Goal: Task Accomplishment & Management: Complete application form

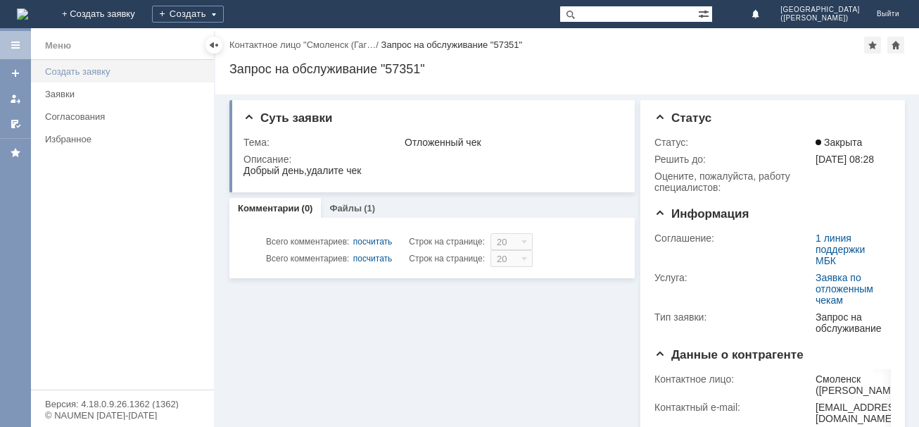
click at [94, 71] on div "Создать заявку" at bounding box center [125, 71] width 161 height 11
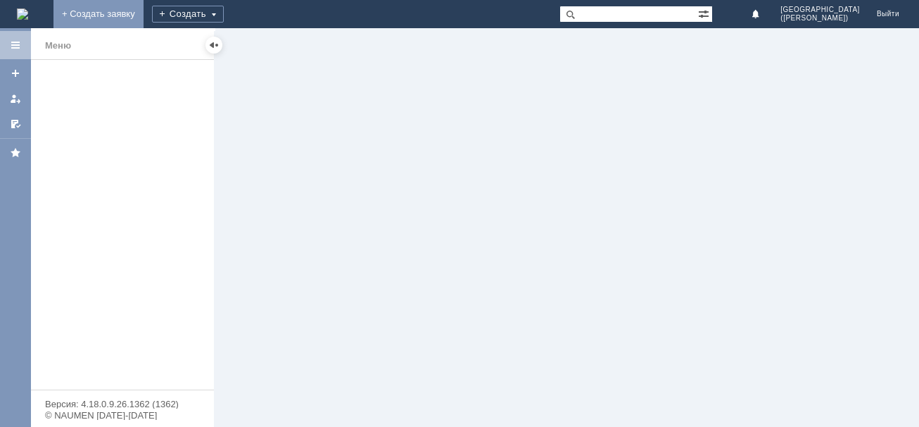
click at [144, 14] on link "+ Создать заявку" at bounding box center [99, 14] width 90 height 28
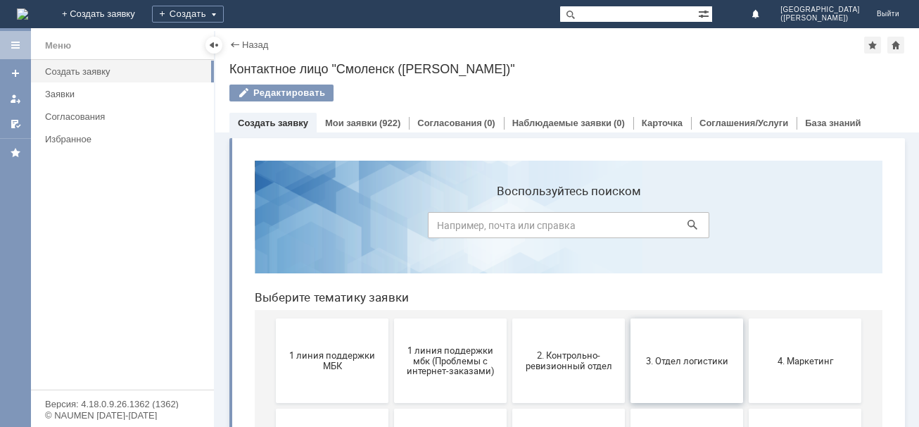
click at [664, 379] on button "3. Отдел логистики" at bounding box center [687, 360] width 113 height 84
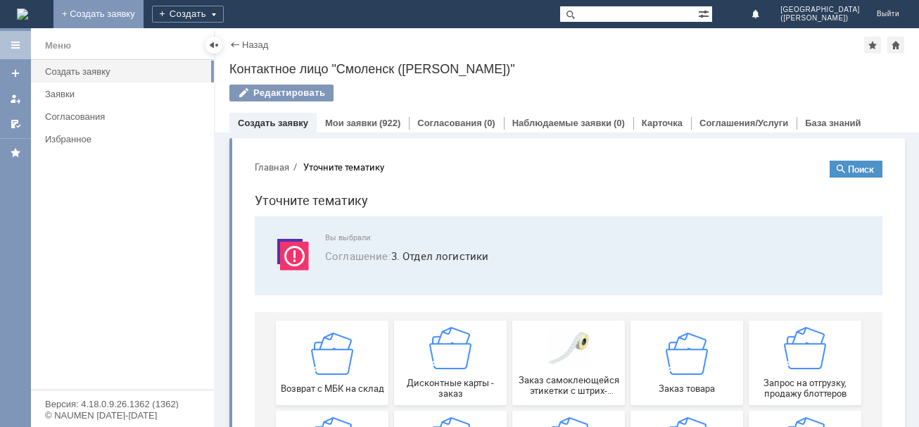
click at [144, 17] on link "+ Создать заявку" at bounding box center [99, 14] width 90 height 28
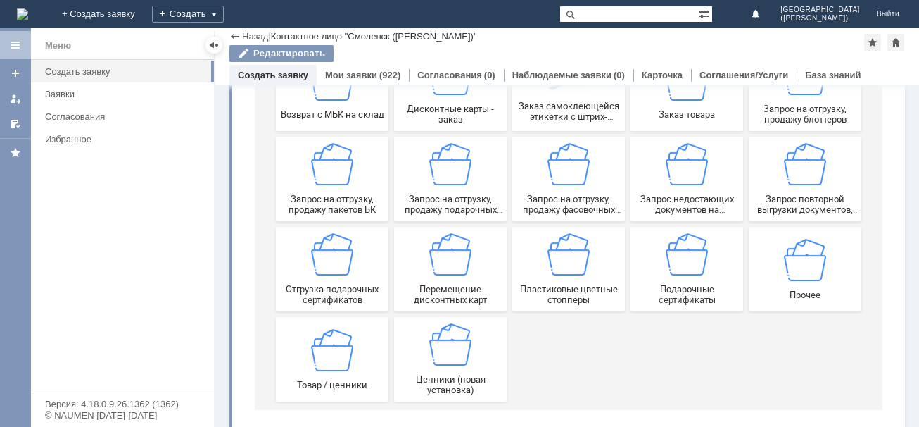
scroll to position [239, 0]
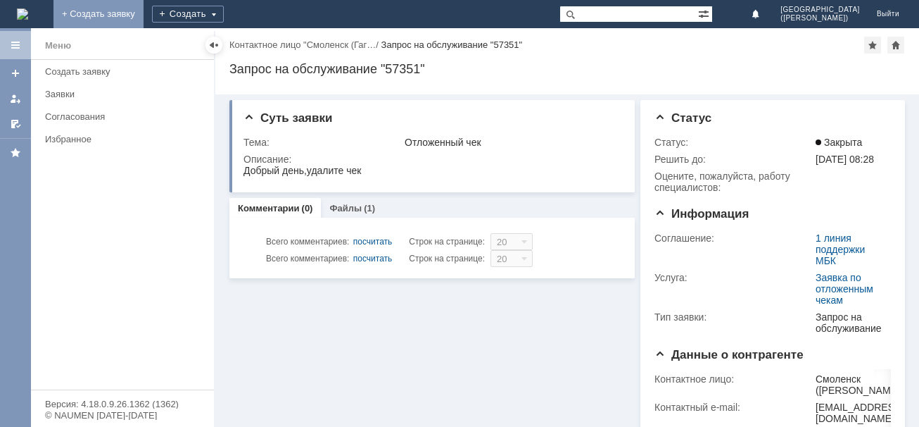
click at [144, 7] on link "+ Создать заявку" at bounding box center [99, 14] width 90 height 28
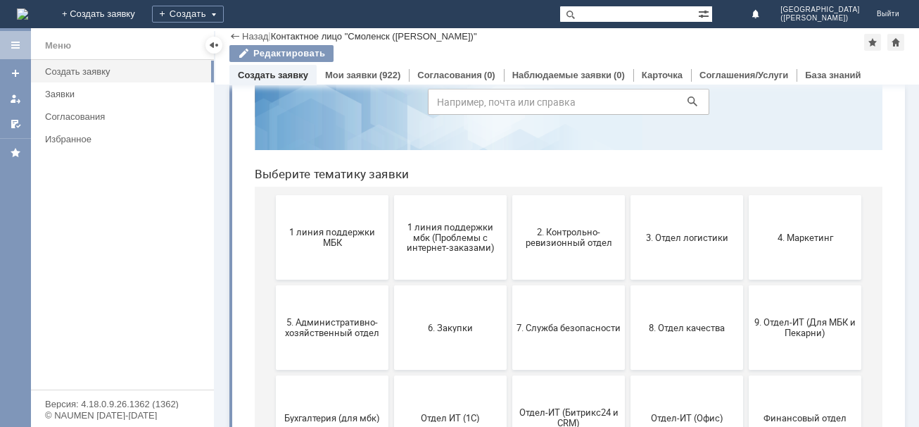
scroll to position [142, 0]
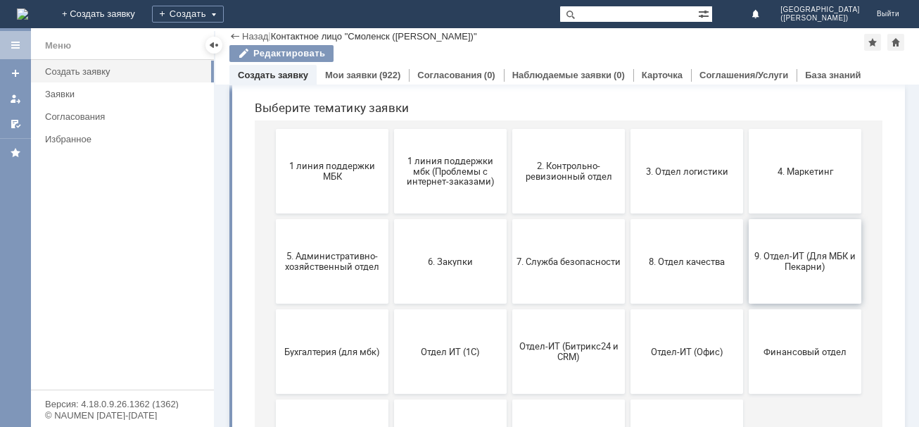
click at [800, 270] on span "9. Отдел-ИТ (Для МБК и Пекарни)" at bounding box center [805, 261] width 104 height 21
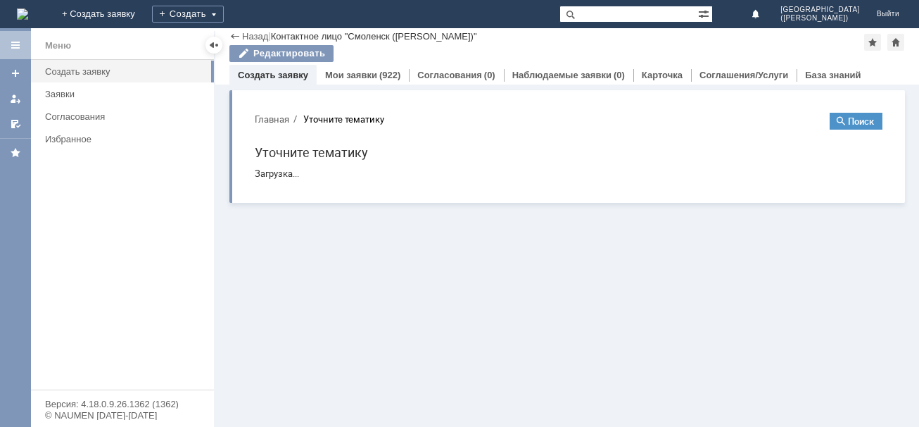
scroll to position [0, 0]
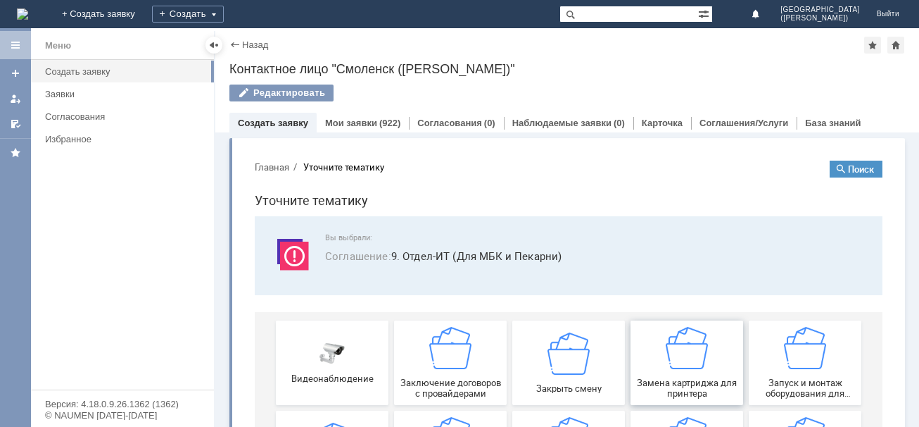
click at [708, 387] on span "Замена картриджа для принтера" at bounding box center [687, 387] width 104 height 21
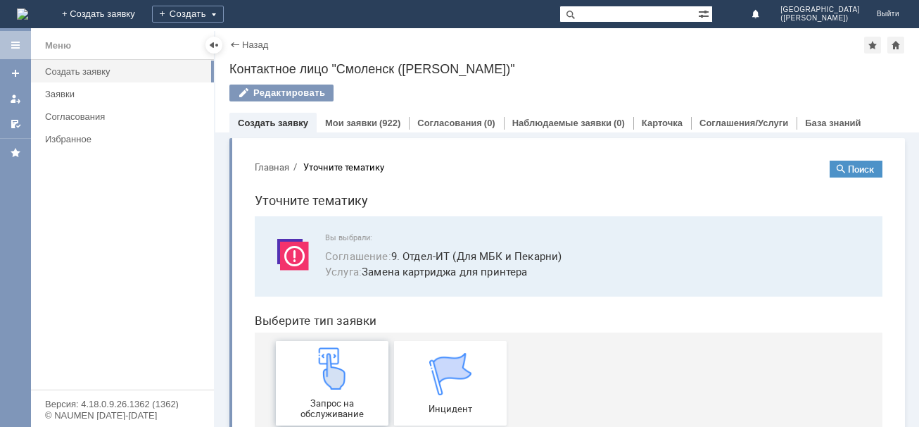
click at [344, 386] on img at bounding box center [332, 368] width 42 height 42
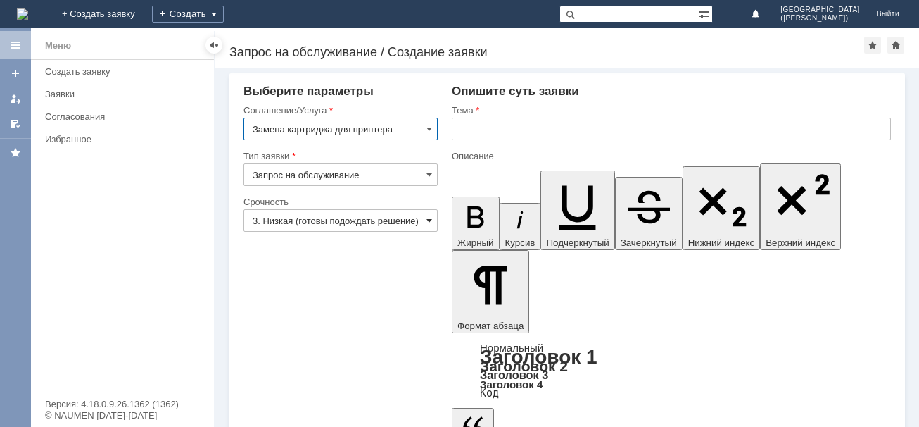
click at [432, 218] on span at bounding box center [430, 220] width 6 height 11
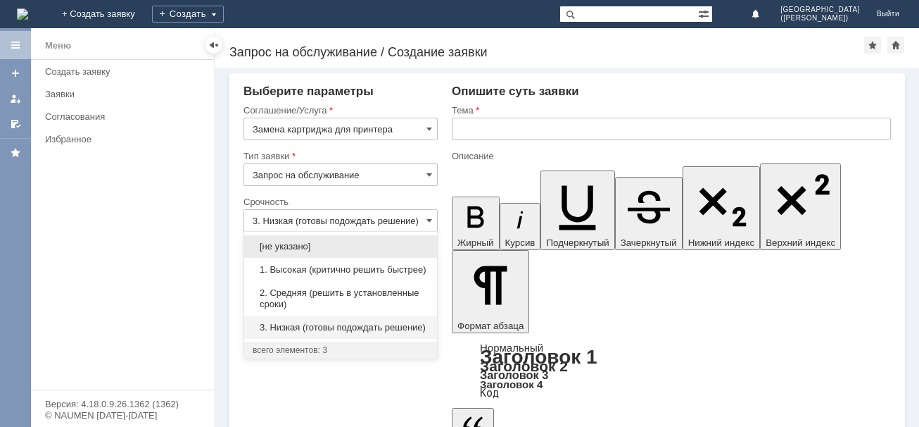
click at [383, 270] on span "1. Высокая (критично решить быстрее)" at bounding box center [341, 269] width 176 height 11
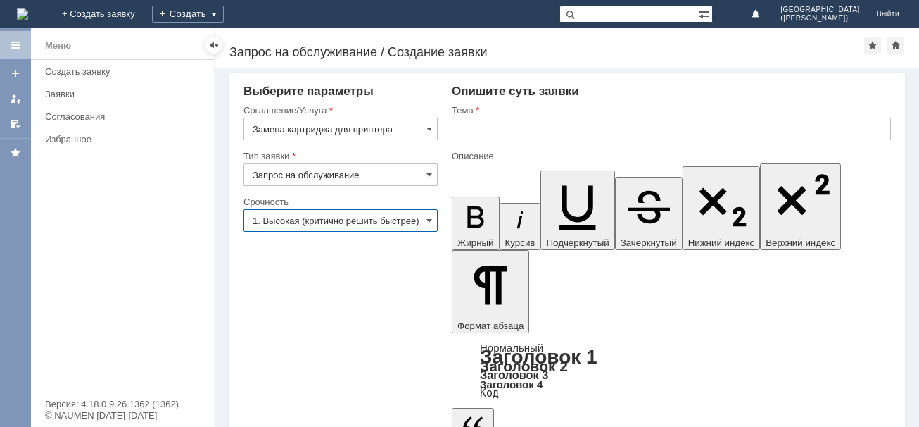
type input "1. Высокая (критично решить быстрее)"
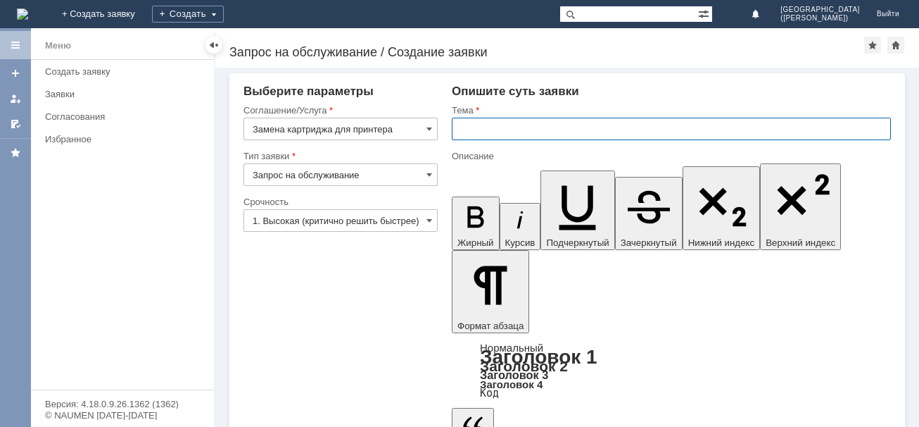
scroll to position [0, 0]
click at [522, 130] on input "text" at bounding box center [671, 129] width 439 height 23
type input "картридж"
